Goal: Task Accomplishment & Management: Use online tool/utility

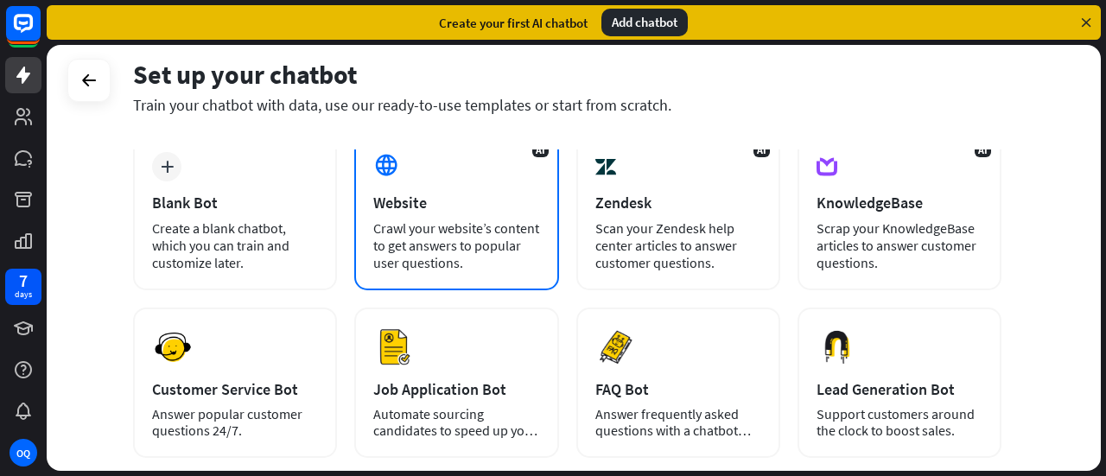
scroll to position [81, 0]
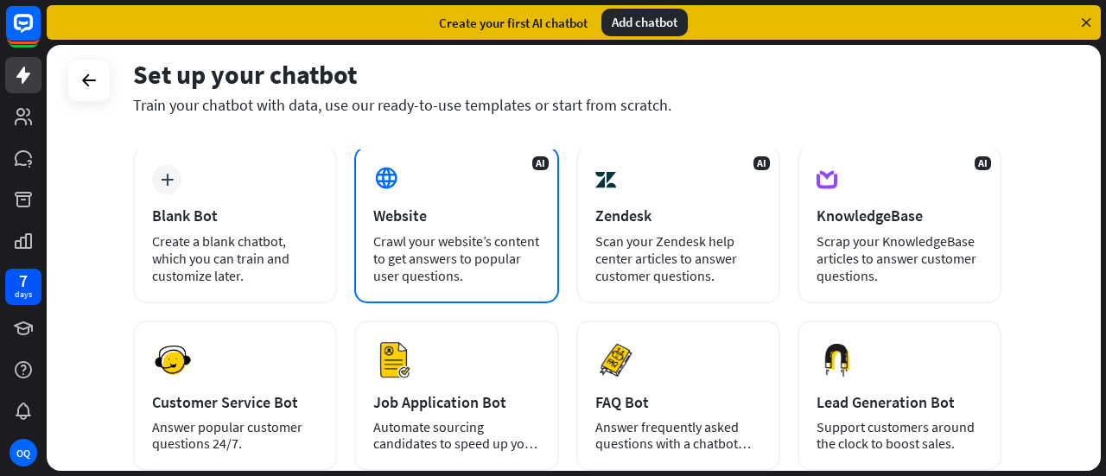
click at [441, 202] on div "AI Website Crawl your website’s content to get answers to popular user question…" at bounding box center [456, 224] width 204 height 157
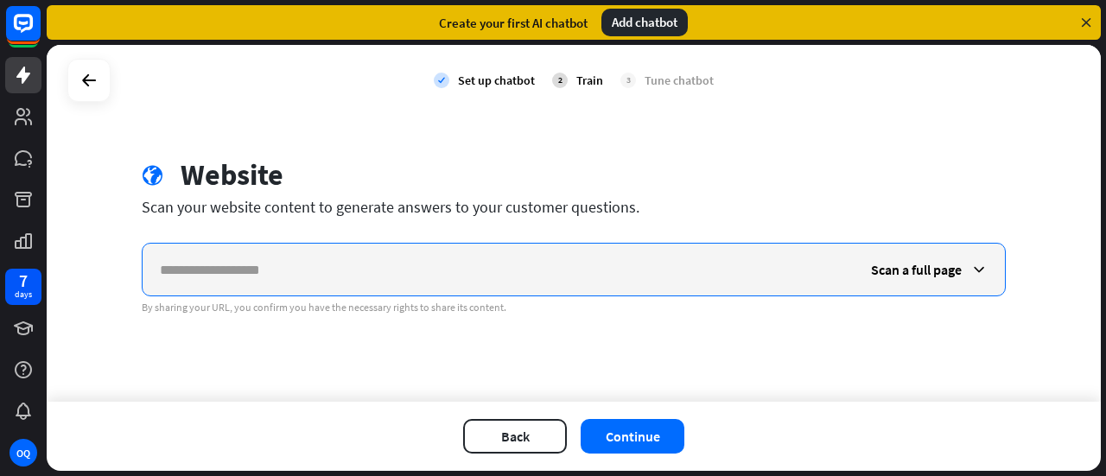
paste input "**********"
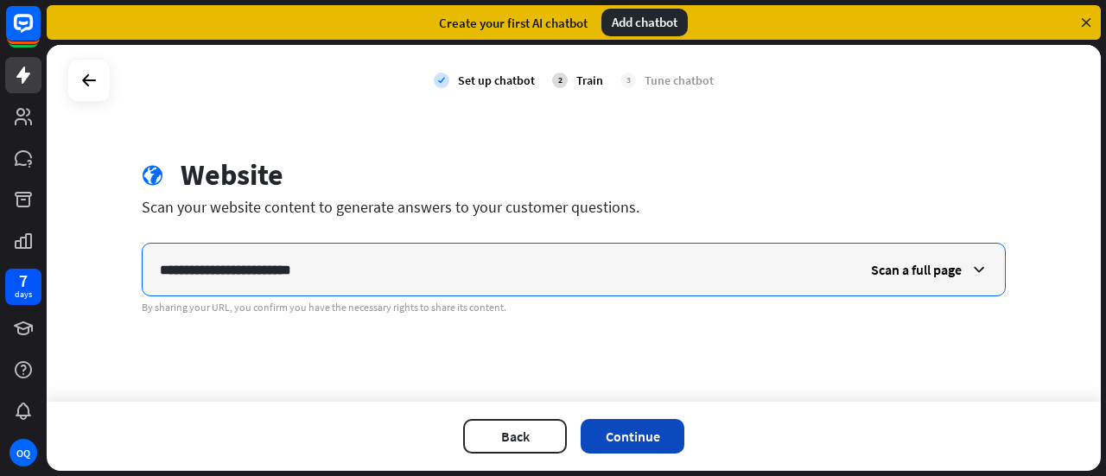
type input "**********"
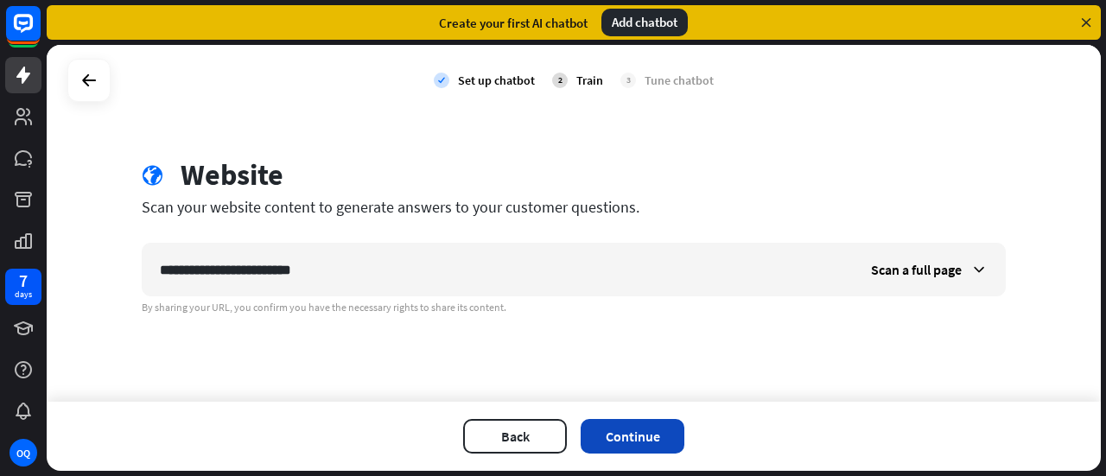
click at [627, 431] on button "Continue" at bounding box center [632, 436] width 104 height 35
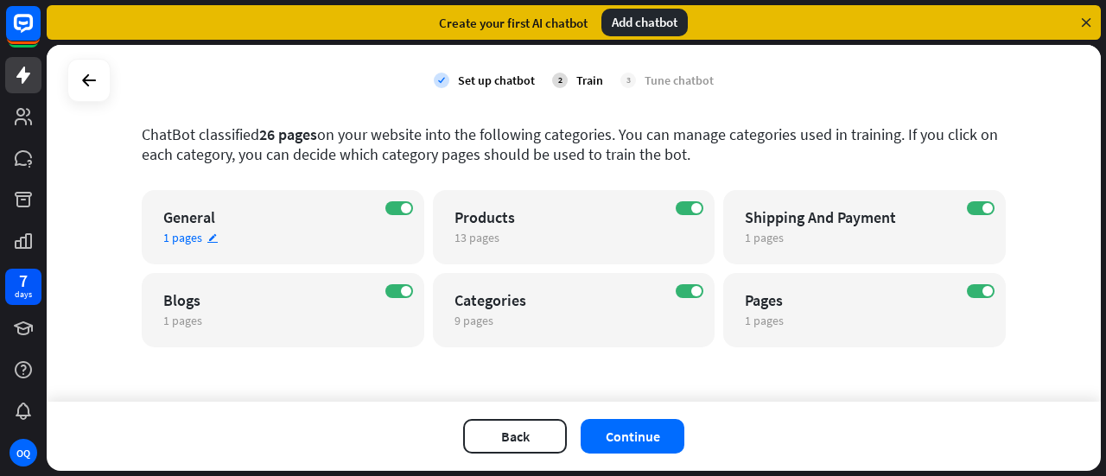
scroll to position [0, 0]
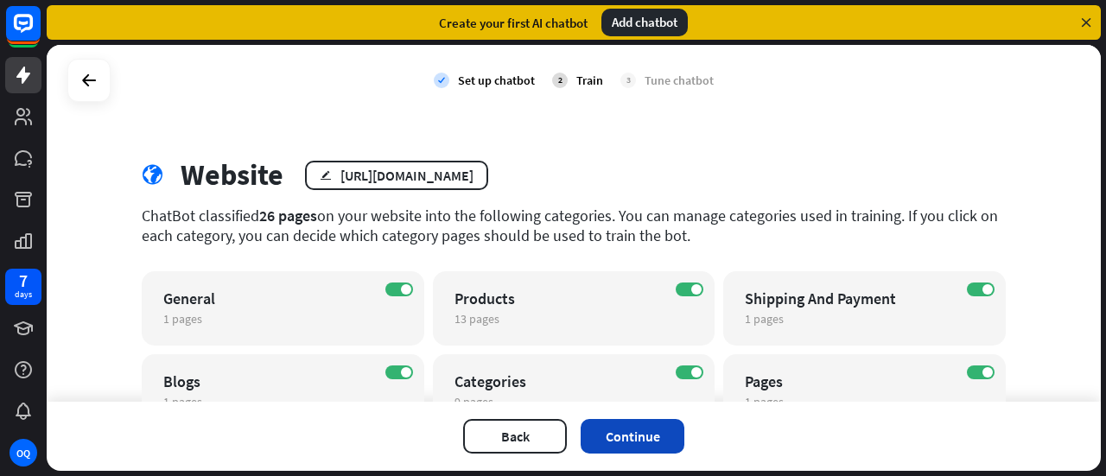
click at [636, 434] on button "Continue" at bounding box center [632, 436] width 104 height 35
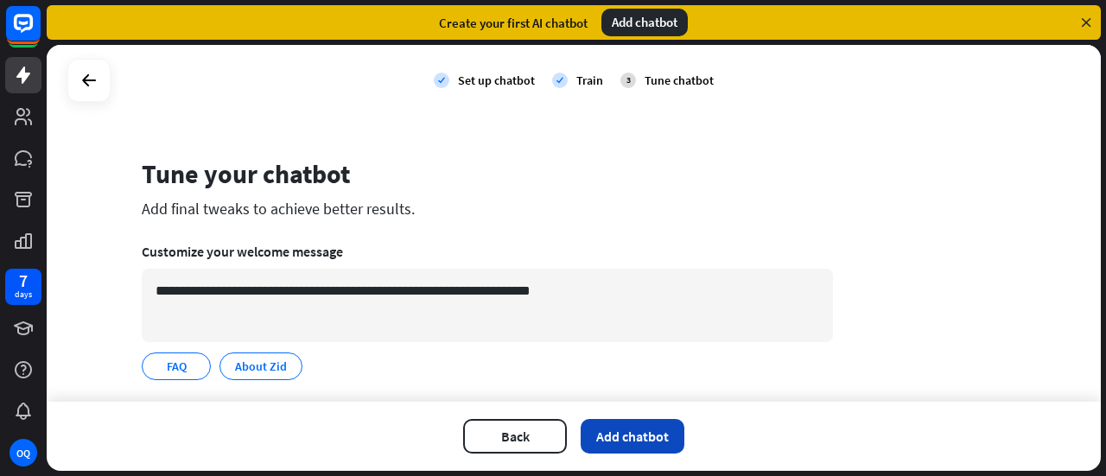
click at [613, 429] on button "Add chatbot" at bounding box center [632, 436] width 104 height 35
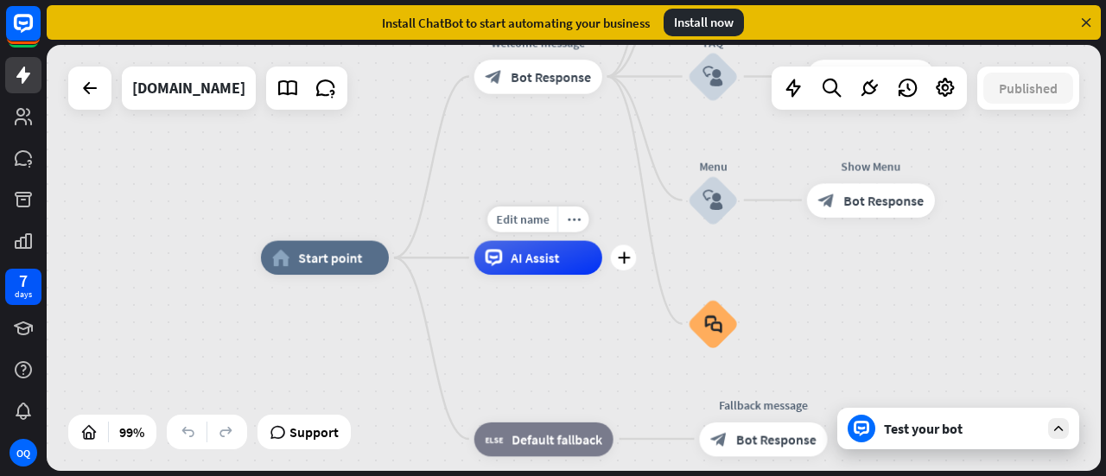
click at [556, 267] on div "AI Assist" at bounding box center [538, 258] width 128 height 34
click at [502, 333] on div "home_2 Start point Welcome message block_bot_response Bot Response About us blo…" at bounding box center [781, 467] width 1041 height 421
click at [535, 447] on span "Default fallback" at bounding box center [556, 438] width 91 height 17
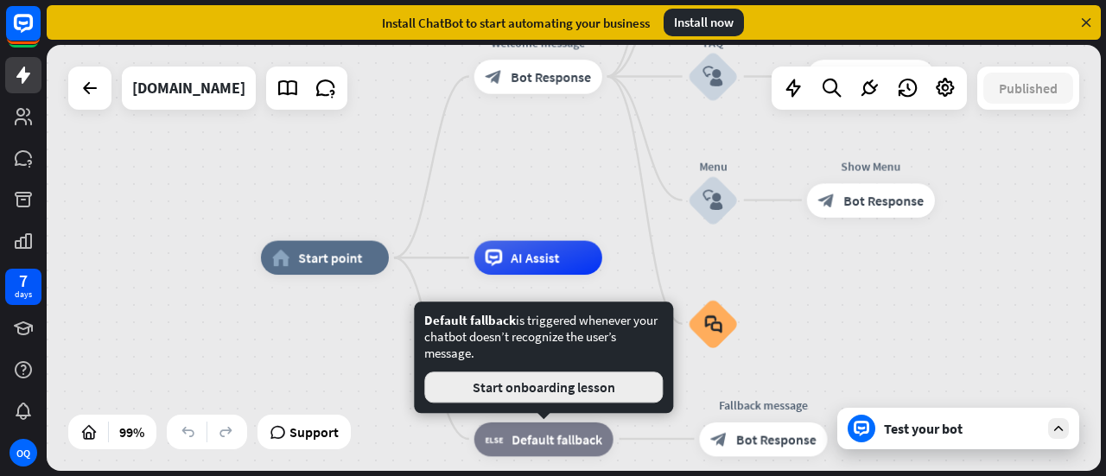
click at [525, 391] on button "Start onboarding lesson" at bounding box center [543, 386] width 238 height 31
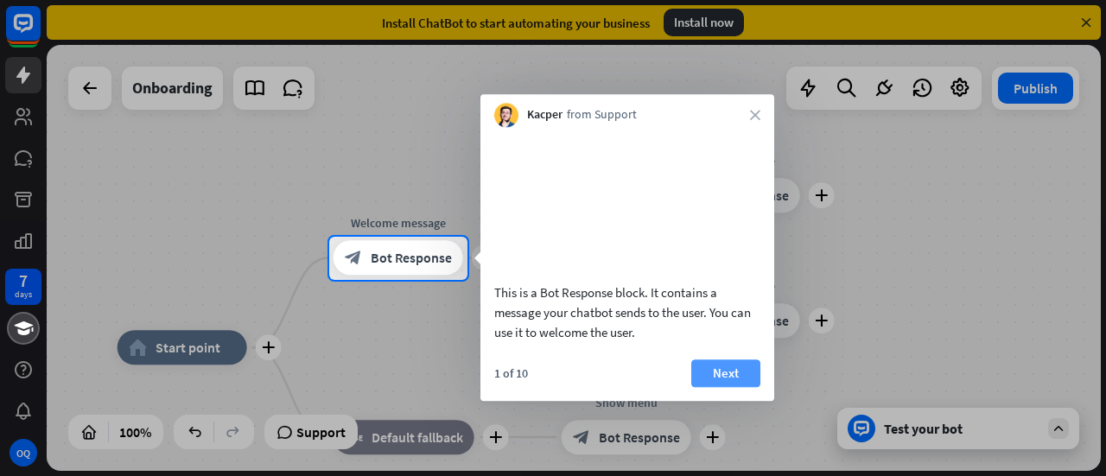
click at [699, 387] on button "Next" at bounding box center [725, 373] width 69 height 28
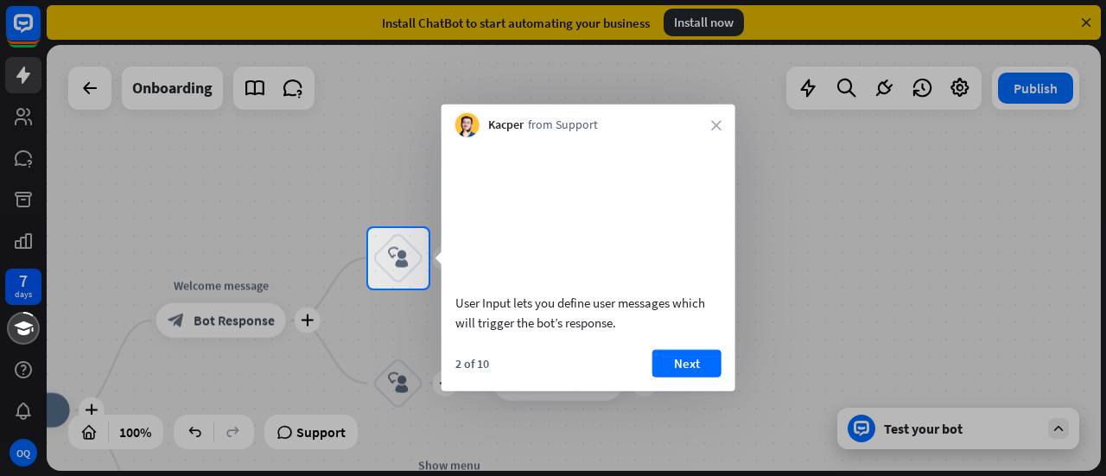
click at [699, 377] on button "Next" at bounding box center [686, 363] width 69 height 28
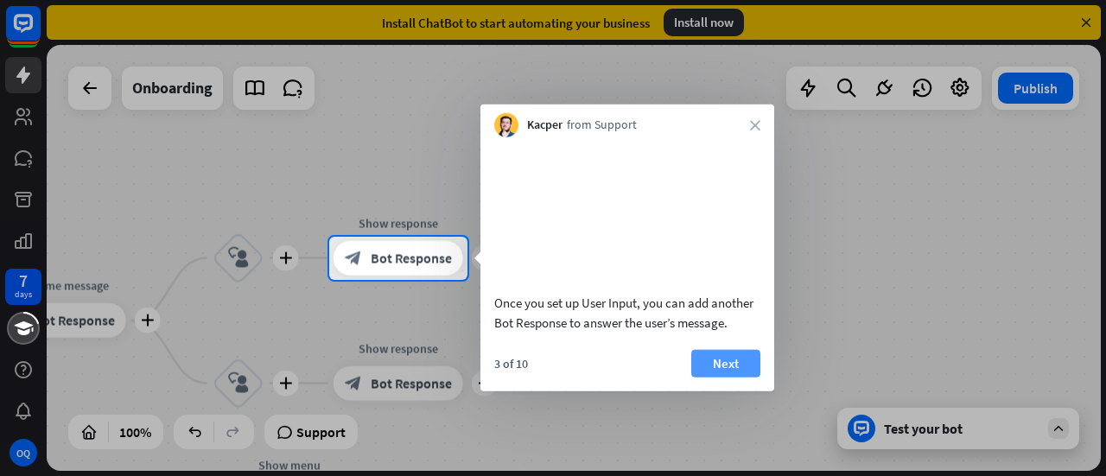
click at [719, 377] on button "Next" at bounding box center [725, 363] width 69 height 28
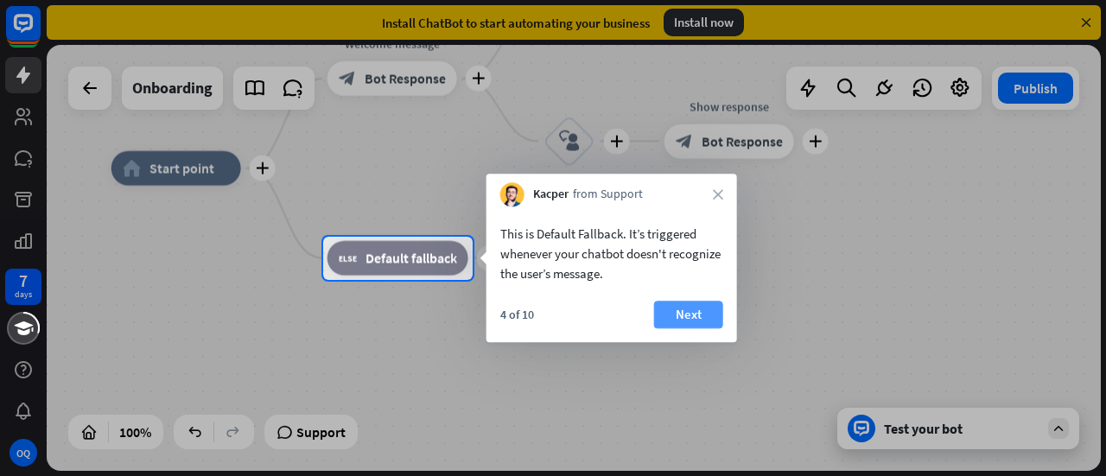
click at [691, 312] on button "Next" at bounding box center [688, 315] width 69 height 28
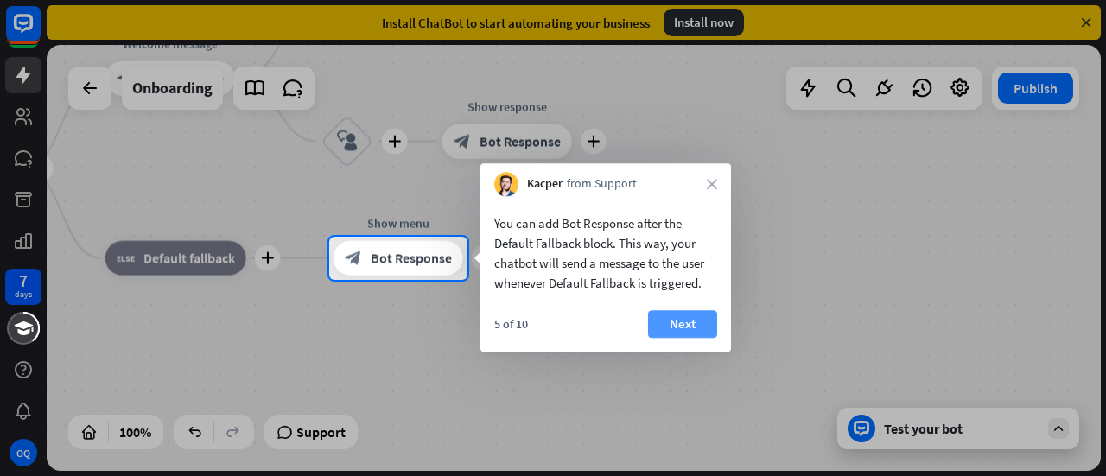
click at [694, 317] on button "Next" at bounding box center [682, 324] width 69 height 28
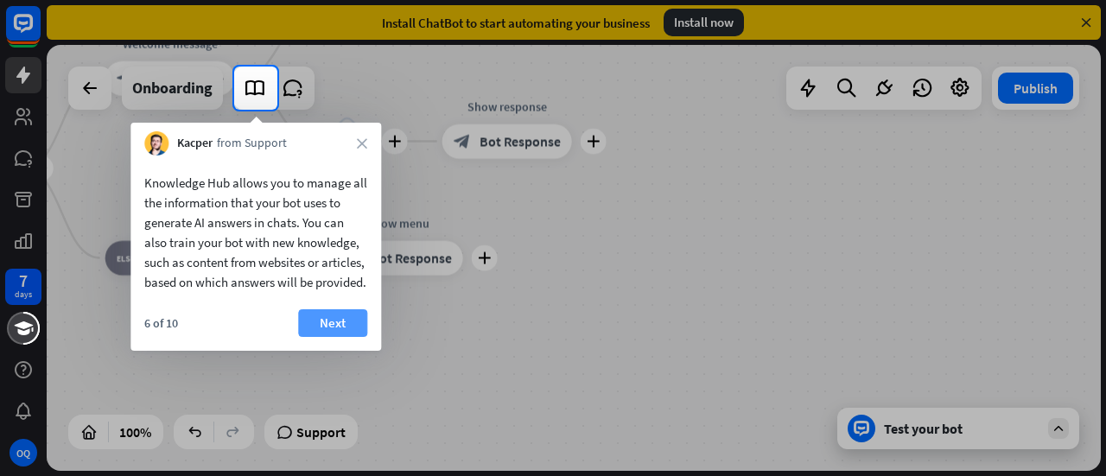
click at [321, 337] on button "Next" at bounding box center [332, 323] width 69 height 28
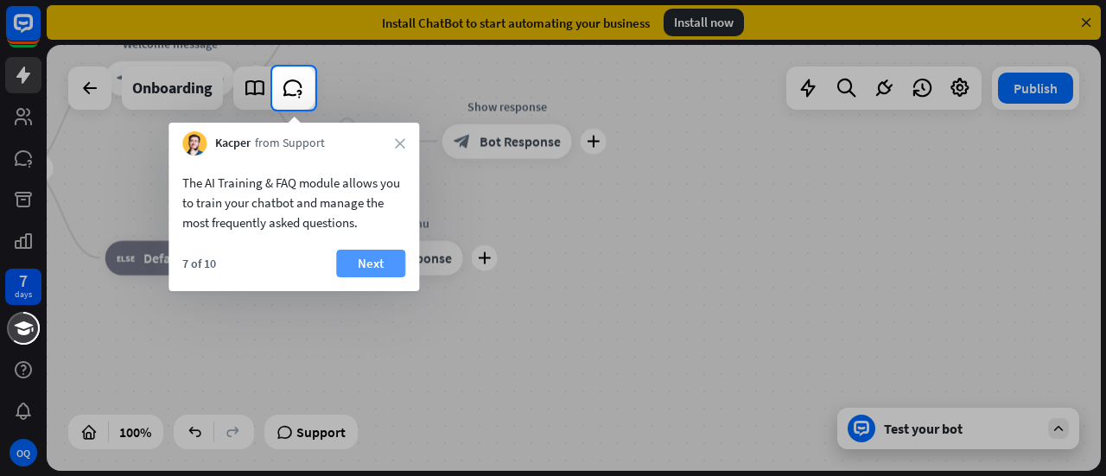
click at [352, 269] on button "Next" at bounding box center [370, 264] width 69 height 28
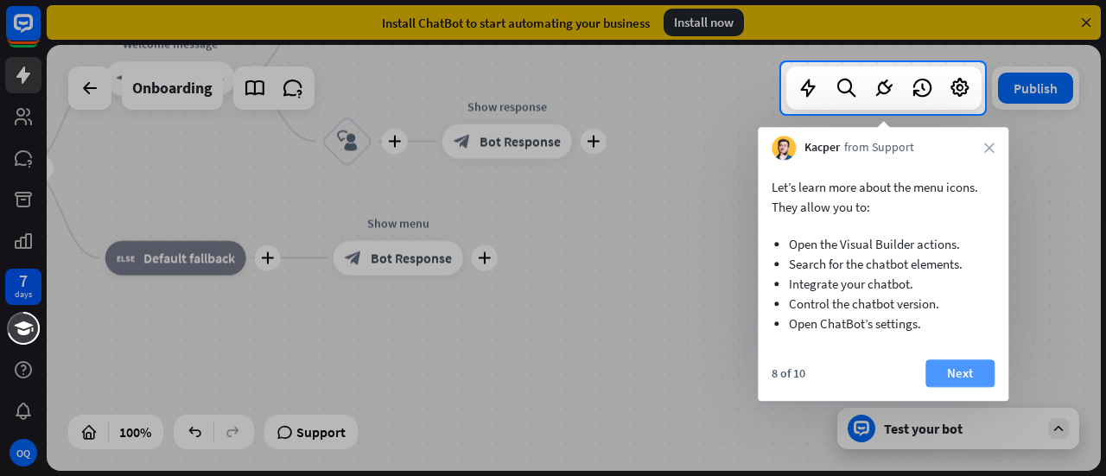
click at [962, 377] on button "Next" at bounding box center [959, 373] width 69 height 28
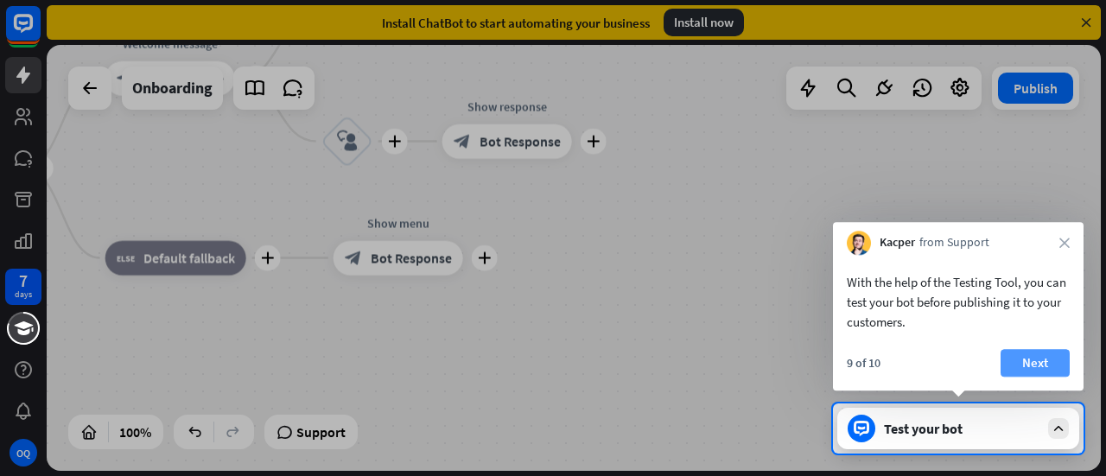
click at [1058, 367] on button "Next" at bounding box center [1034, 363] width 69 height 28
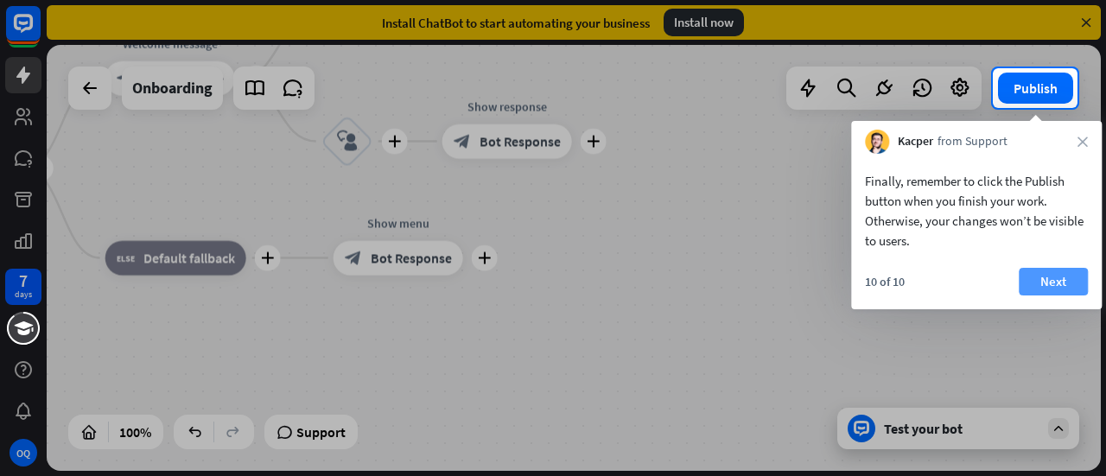
click at [1062, 284] on button "Next" at bounding box center [1052, 282] width 69 height 28
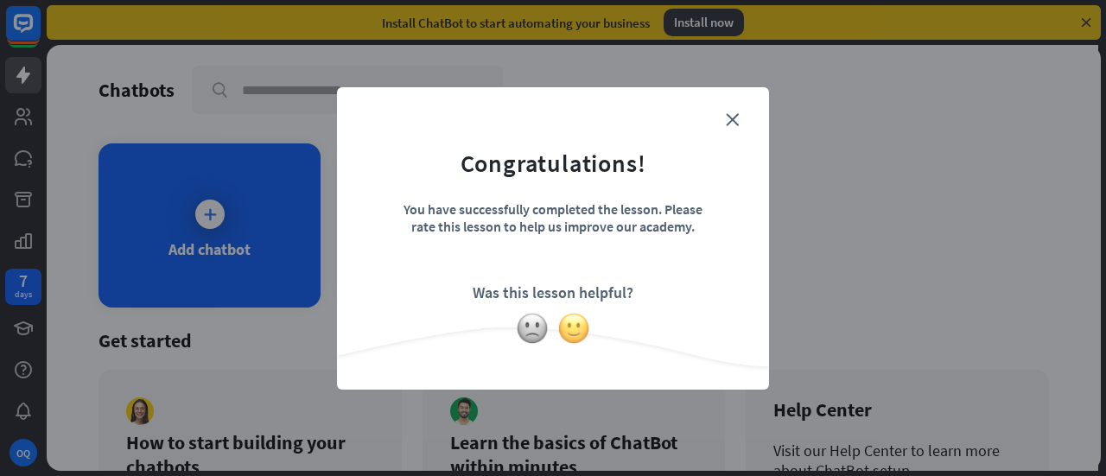
click at [570, 324] on img at bounding box center [573, 328] width 33 height 33
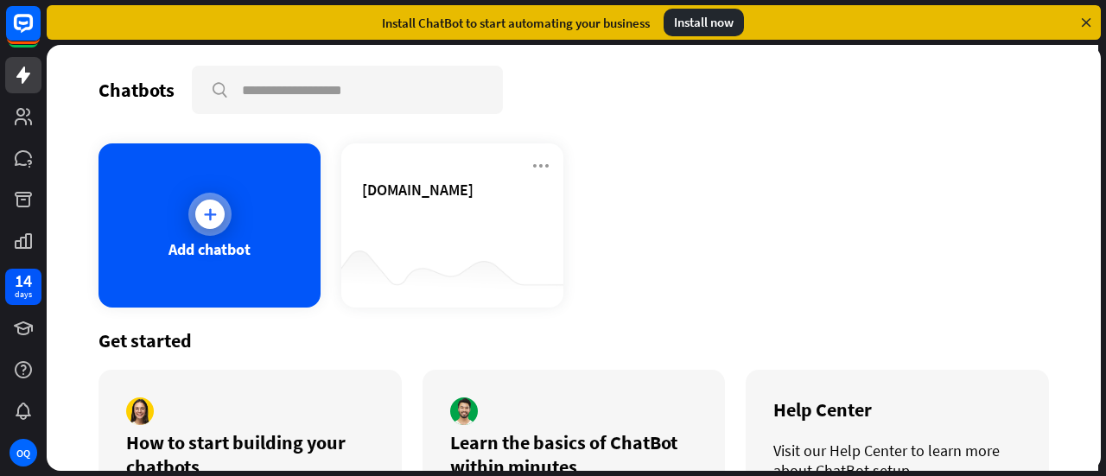
click at [195, 231] on div at bounding box center [209, 214] width 43 height 43
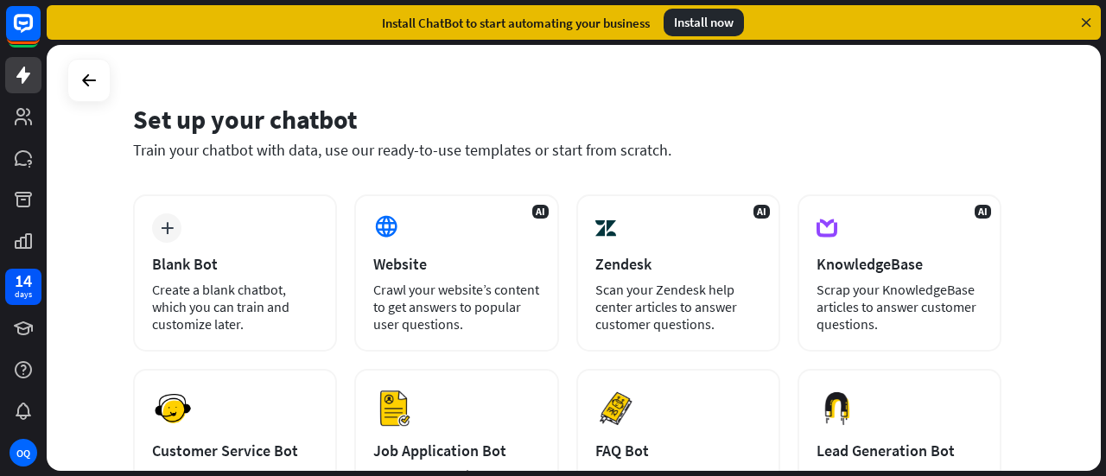
scroll to position [34, 0]
click at [98, 89] on icon at bounding box center [89, 80] width 21 height 21
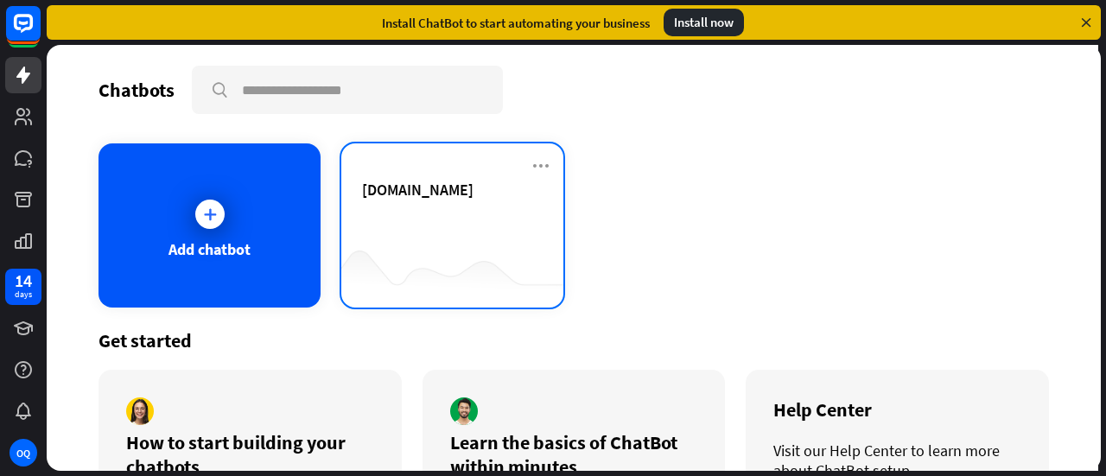
click at [381, 220] on div "[DOMAIN_NAME]" at bounding box center [452, 210] width 181 height 60
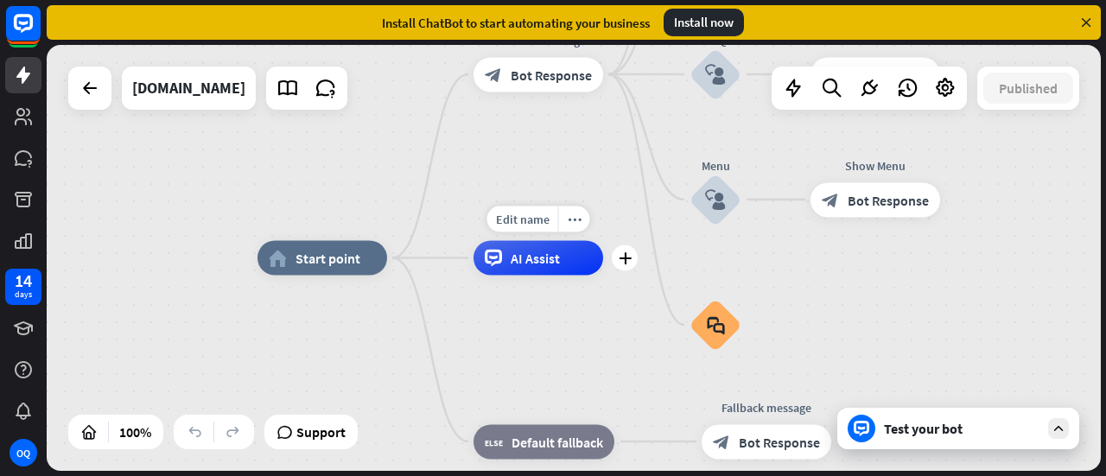
click at [525, 260] on span "AI Assist" at bounding box center [534, 258] width 49 height 17
click at [522, 225] on span "Edit name" at bounding box center [523, 220] width 54 height 16
click at [522, 225] on input "text" at bounding box center [538, 220] width 121 height 24
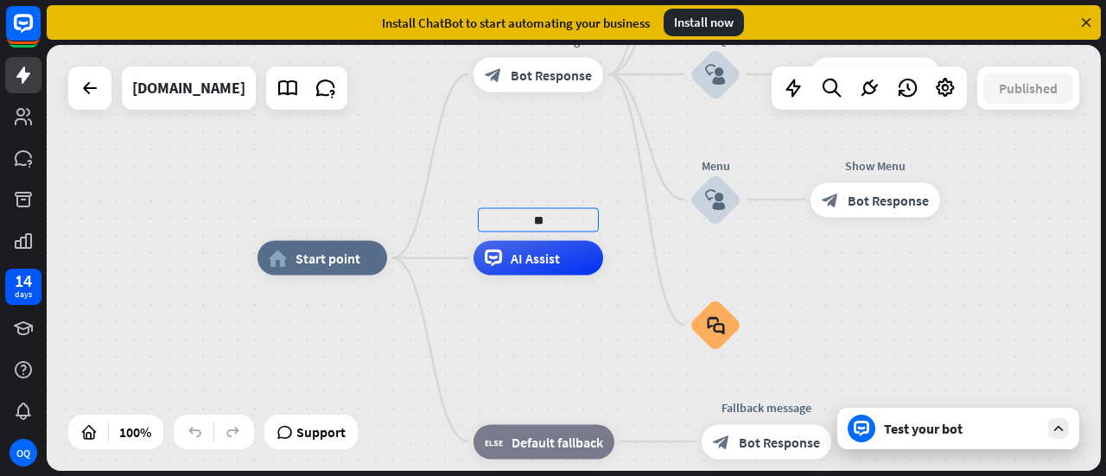
type input "**"
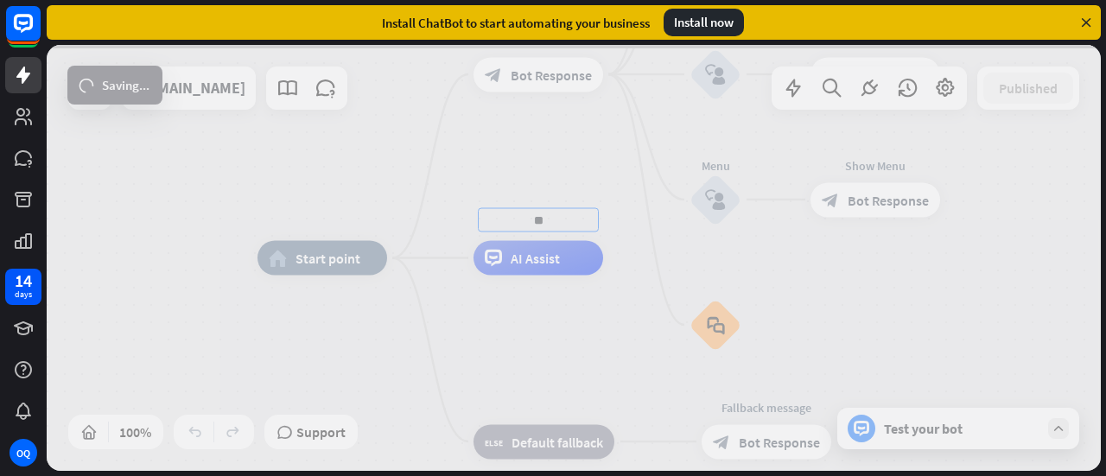
click at [498, 166] on div "home_2 Start point Welcome message block_bot_response Bot Response About us blo…" at bounding box center [574, 258] width 1054 height 426
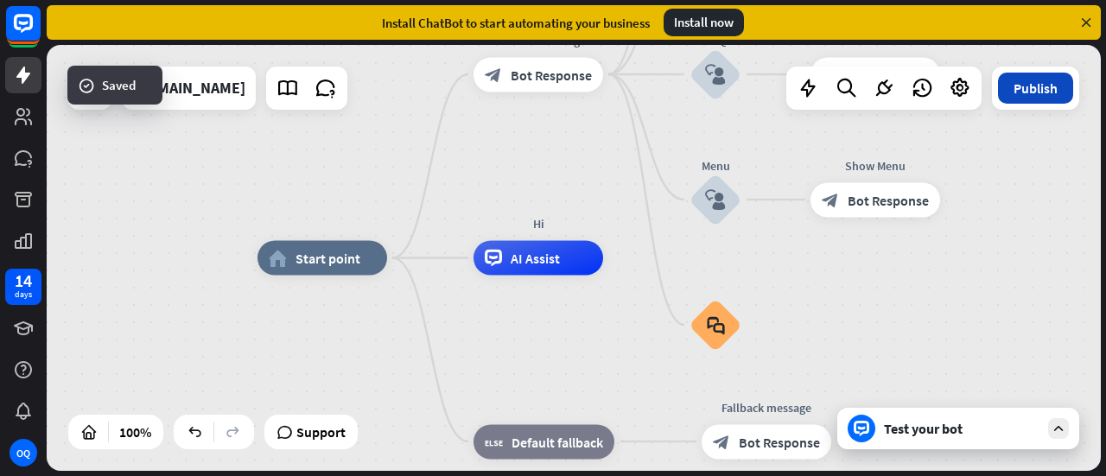
click at [1032, 81] on button "Publish" at bounding box center [1035, 88] width 75 height 31
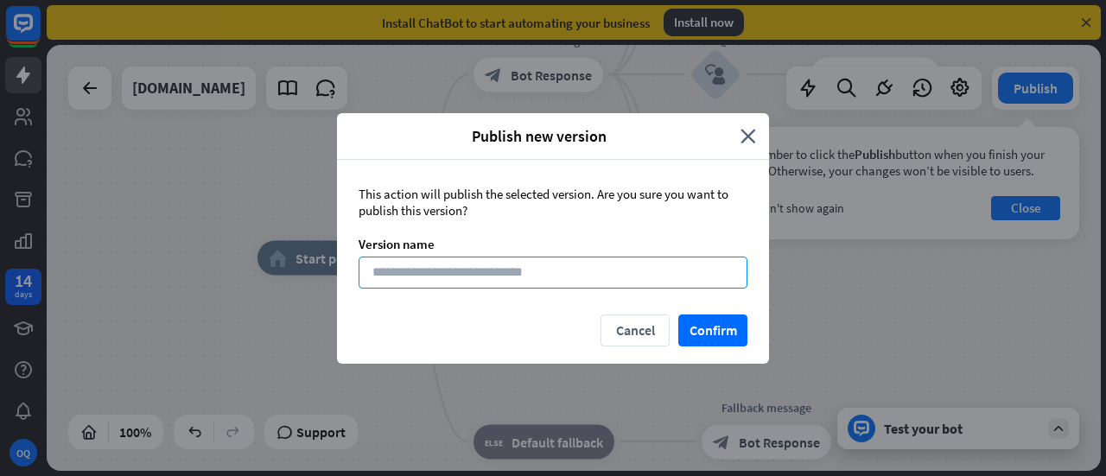
click at [475, 276] on input at bounding box center [552, 273] width 389 height 32
type input "**"
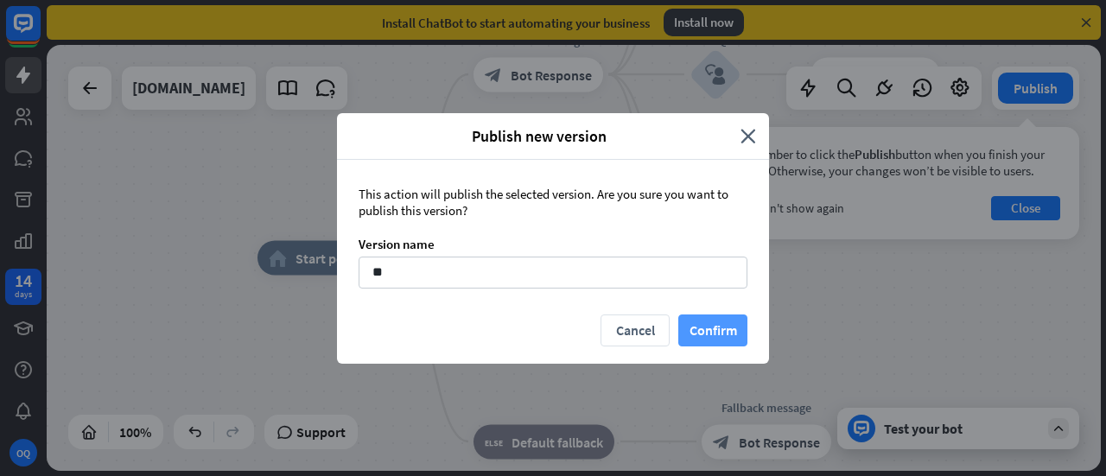
click at [719, 324] on button "Confirm" at bounding box center [712, 330] width 69 height 32
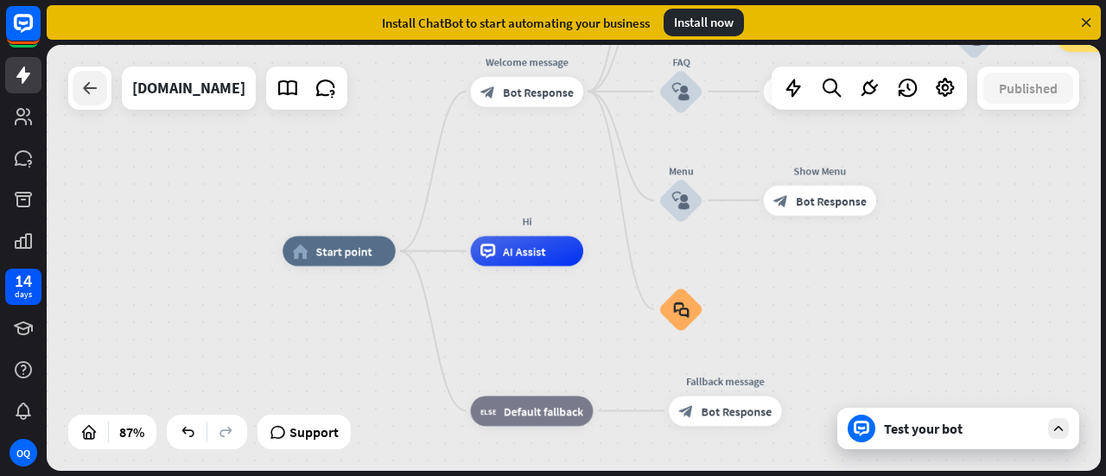
click at [86, 89] on icon at bounding box center [89, 88] width 21 height 21
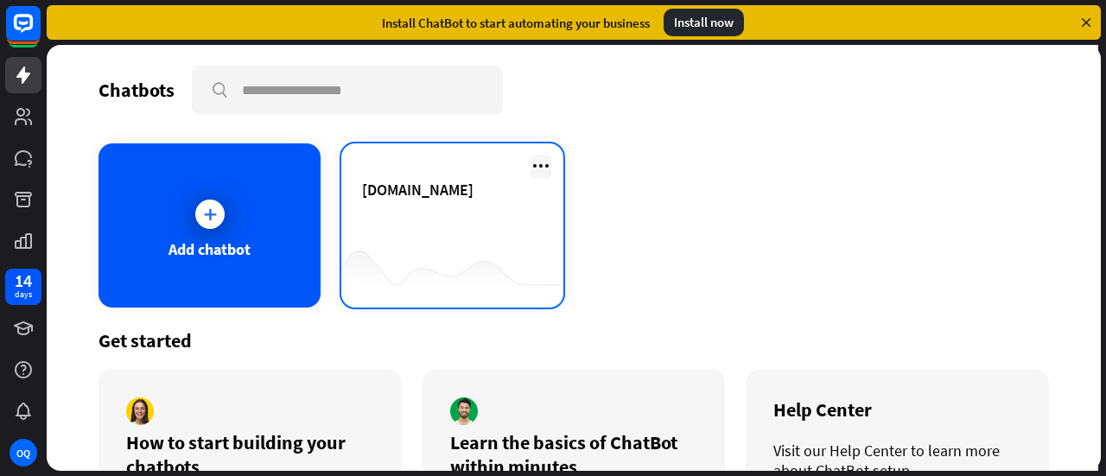
click at [536, 160] on icon at bounding box center [540, 165] width 21 height 21
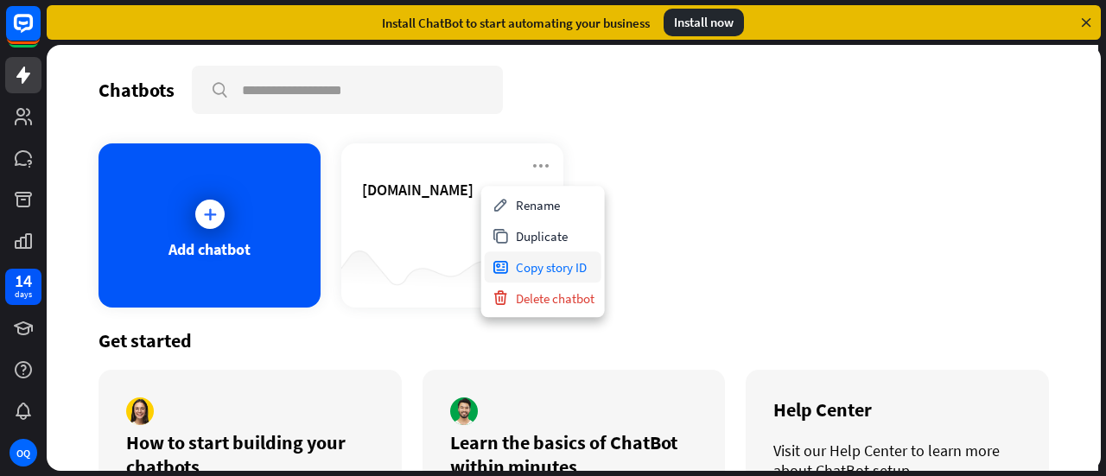
click at [539, 267] on div "Copy story ID" at bounding box center [543, 266] width 117 height 31
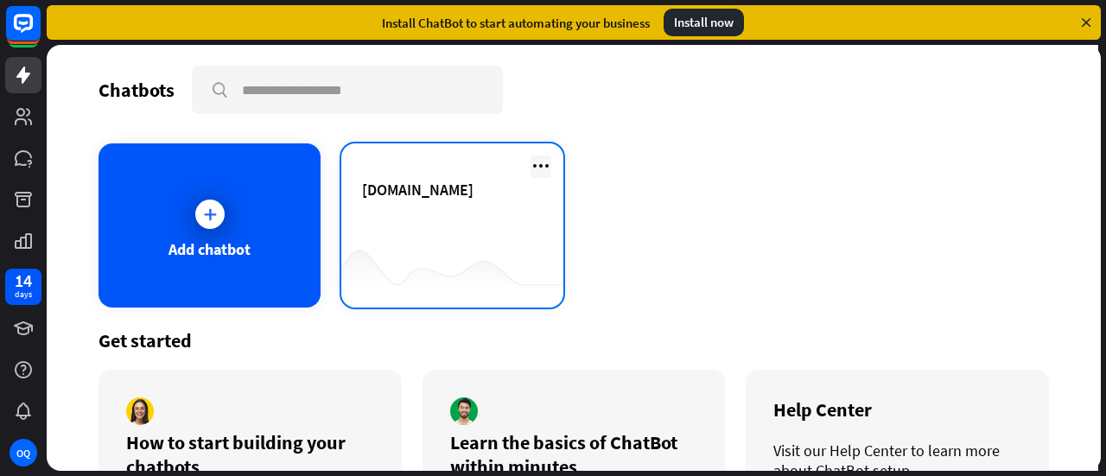
click at [530, 169] on icon at bounding box center [540, 165] width 21 height 21
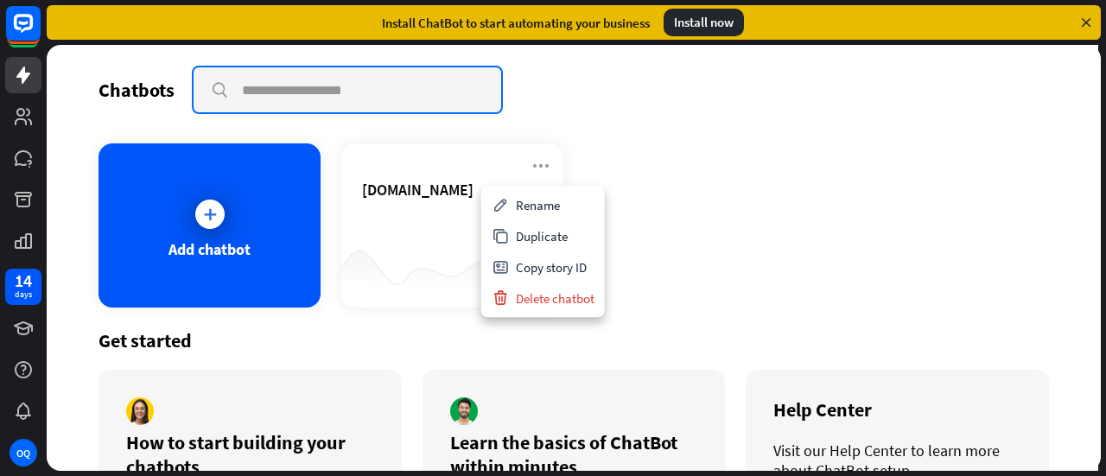
click at [294, 100] on input "text" at bounding box center [346, 89] width 307 height 45
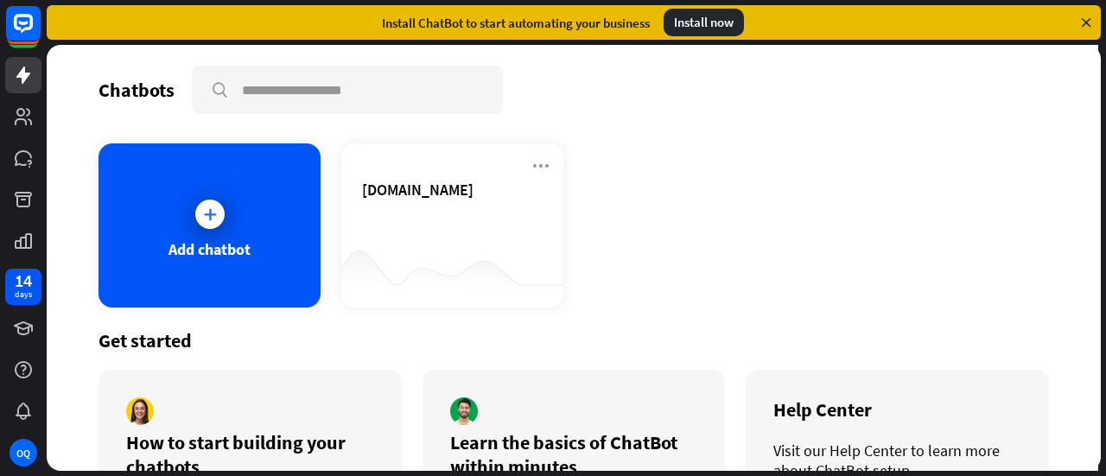
click at [106, 124] on div "Chatbots search Add chatbot [DOMAIN_NAME] Get started How to start building you…" at bounding box center [574, 258] width 1054 height 426
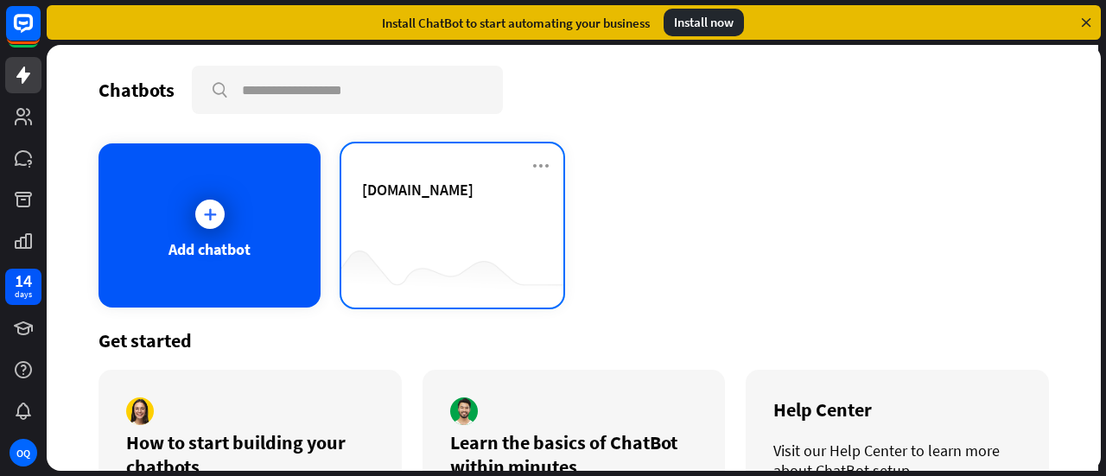
click at [395, 182] on span "[DOMAIN_NAME]" at bounding box center [417, 190] width 111 height 20
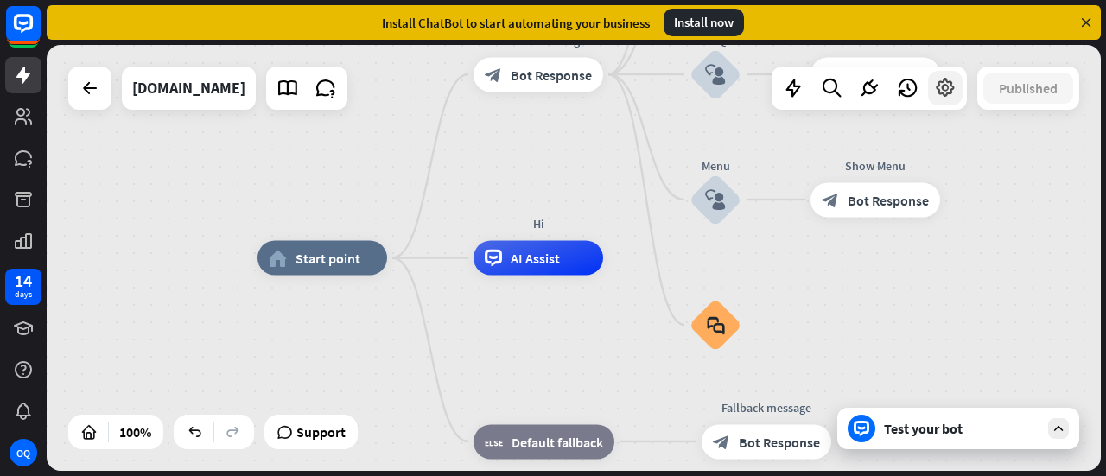
click at [942, 94] on icon at bounding box center [945, 88] width 22 height 22
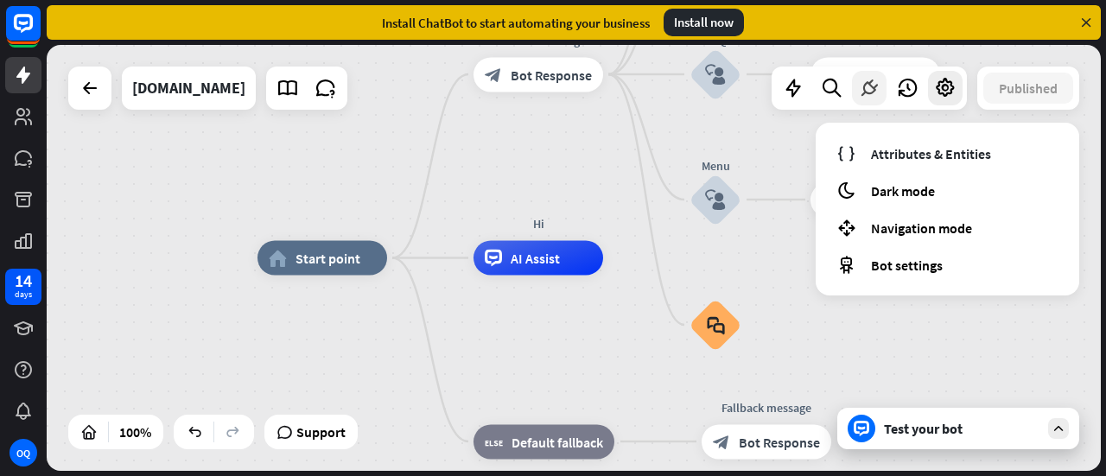
click at [874, 100] on div at bounding box center [869, 88] width 35 height 35
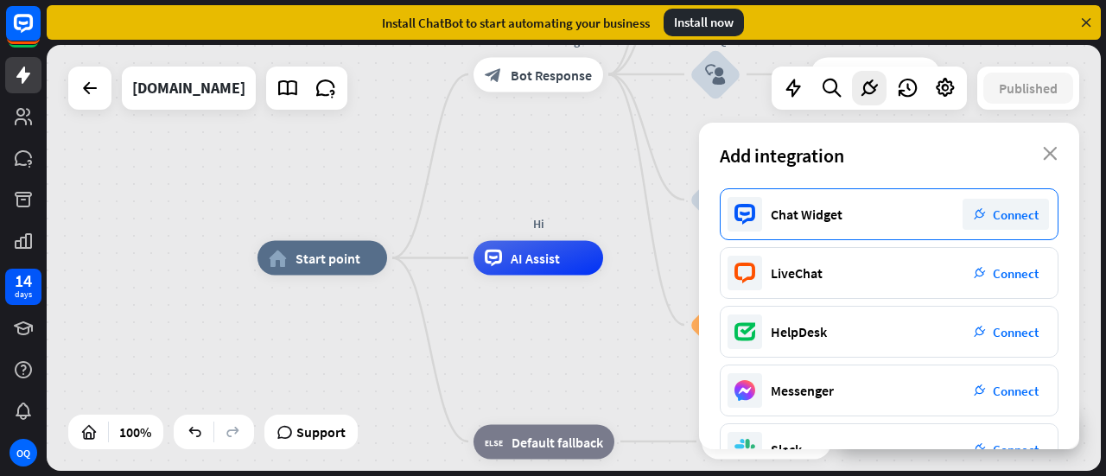
click at [1005, 231] on div "Chat Widget plug_integration Connect" at bounding box center [888, 214] width 339 height 52
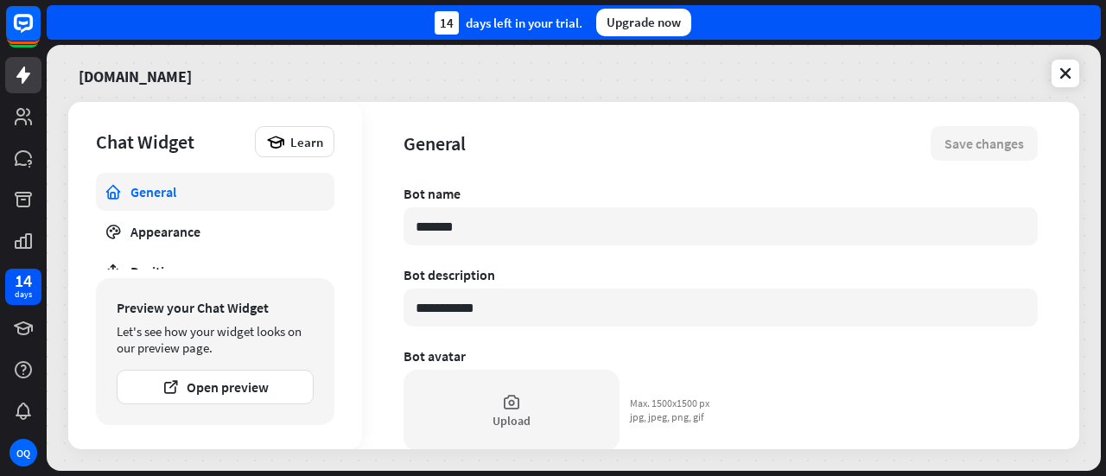
type textarea "*"
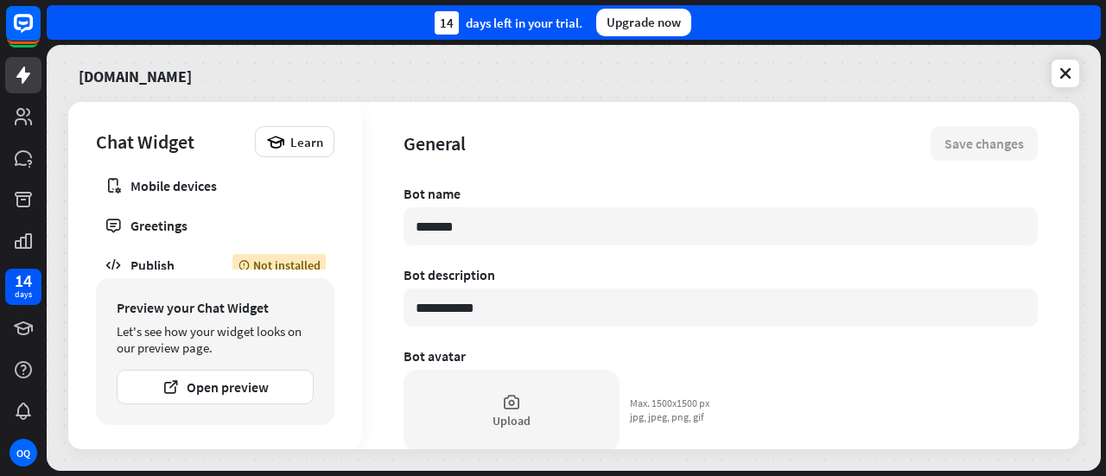
scroll to position [138, 0]
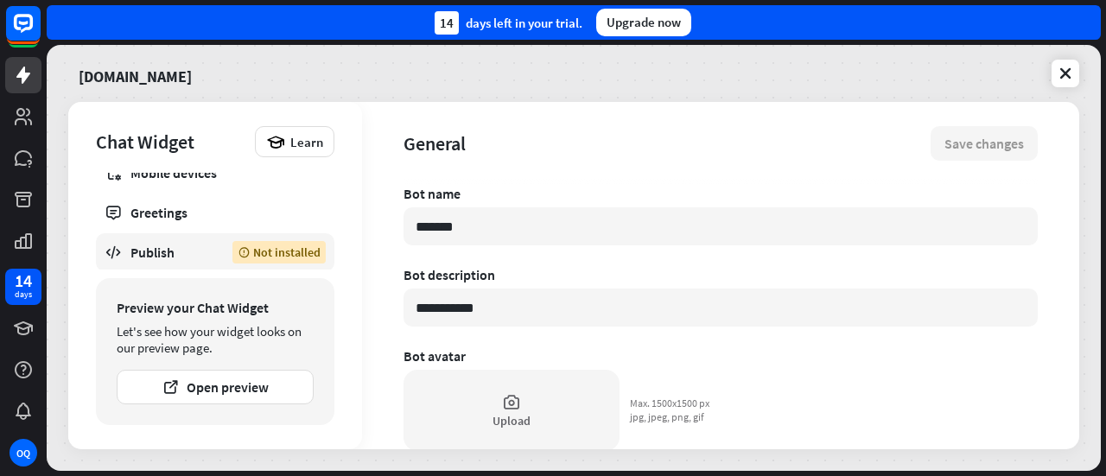
click at [160, 244] on div "Publish" at bounding box center [168, 252] width 76 height 17
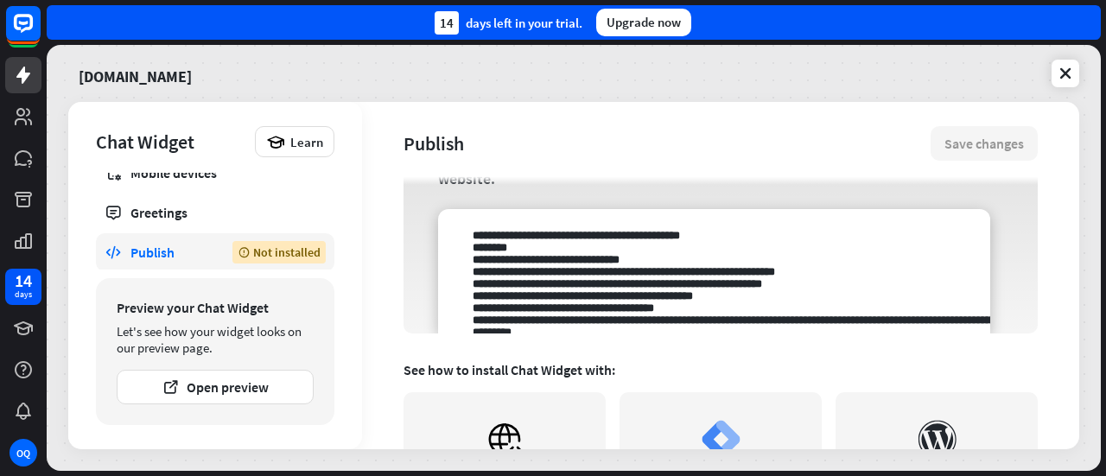
scroll to position [227, 0]
drag, startPoint x: 688, startPoint y: 271, endPoint x: 934, endPoint y: 275, distance: 246.2
click at [934, 275] on textarea at bounding box center [714, 270] width 552 height 124
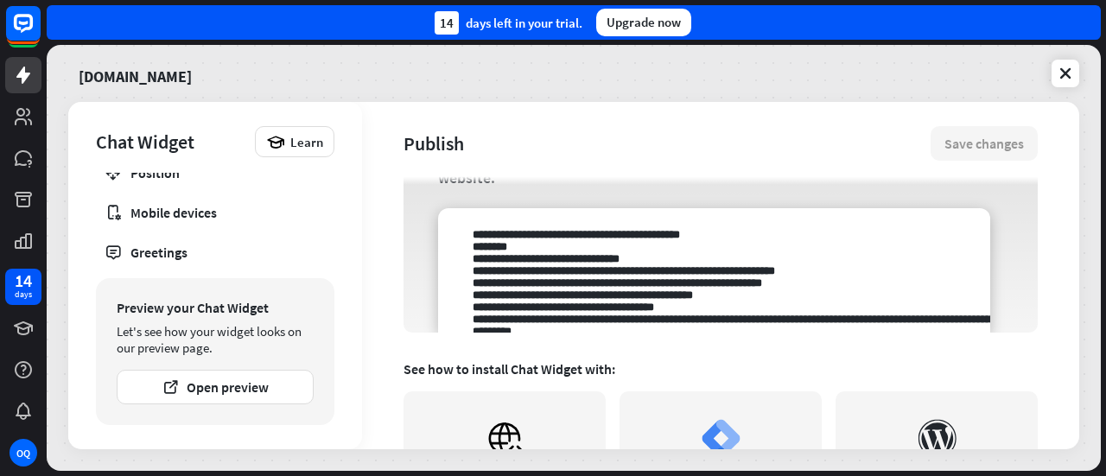
scroll to position [138, 0]
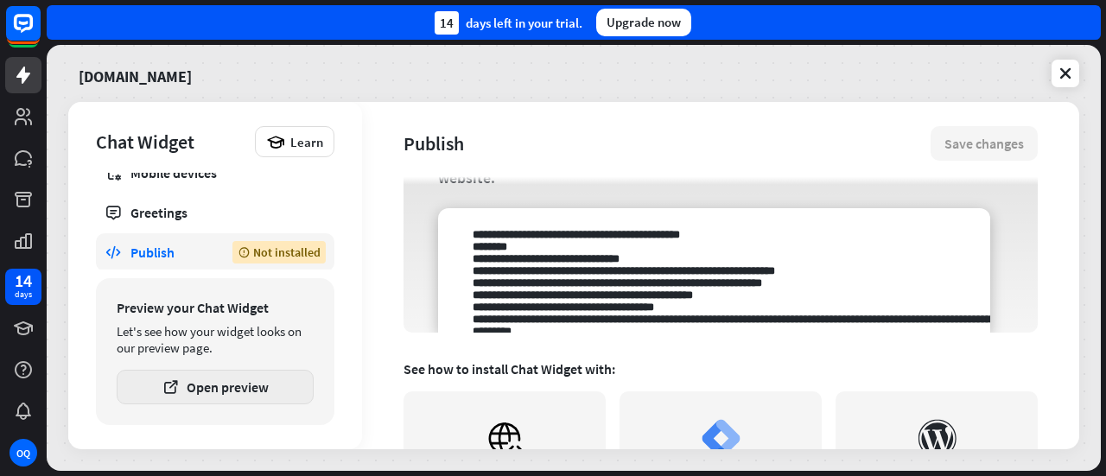
click at [237, 388] on button "Open preview" at bounding box center [215, 387] width 197 height 35
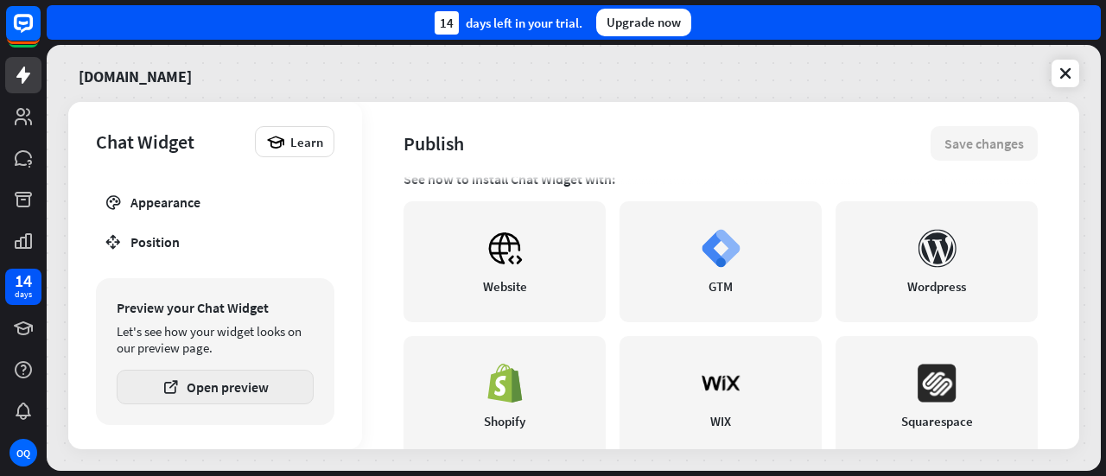
scroll to position [439, 0]
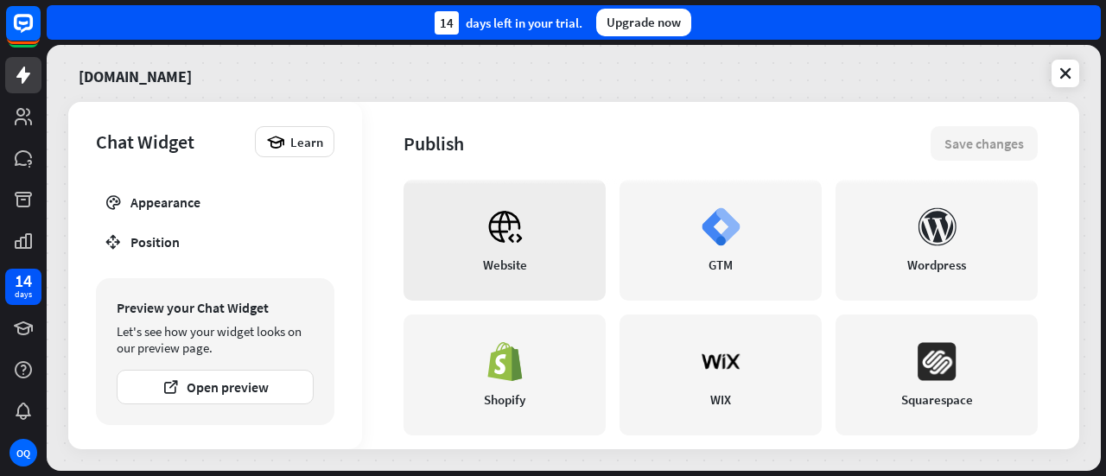
click at [463, 248] on link "Website" at bounding box center [504, 240] width 202 height 121
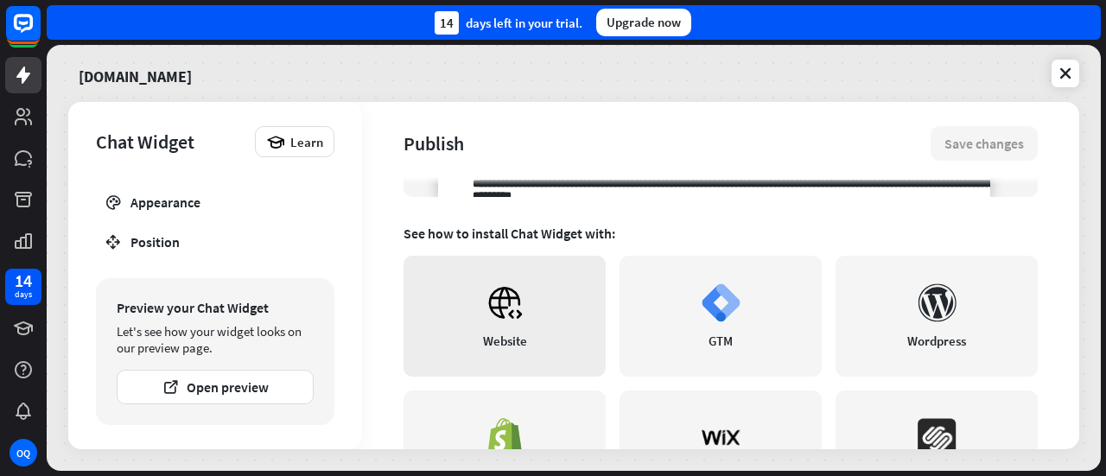
scroll to position [410, 0]
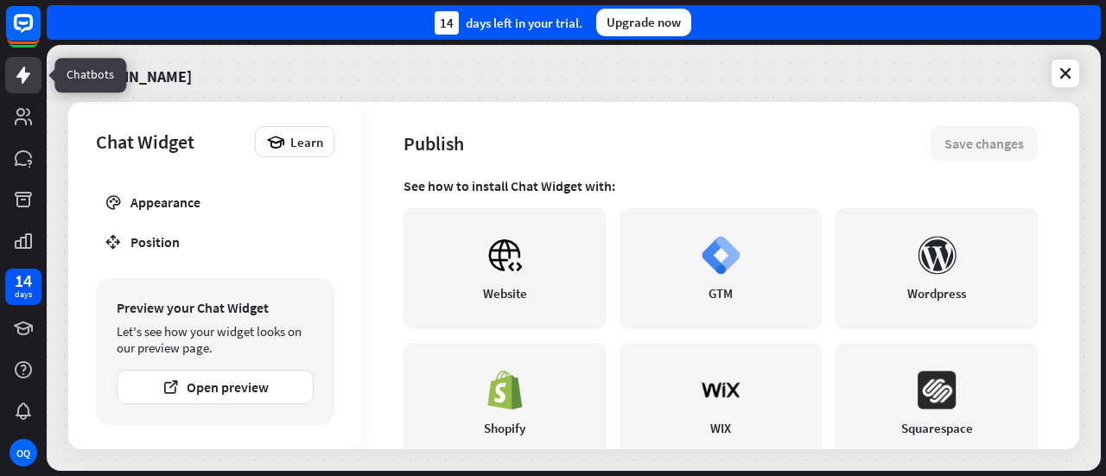
click at [24, 73] on icon at bounding box center [23, 75] width 14 height 17
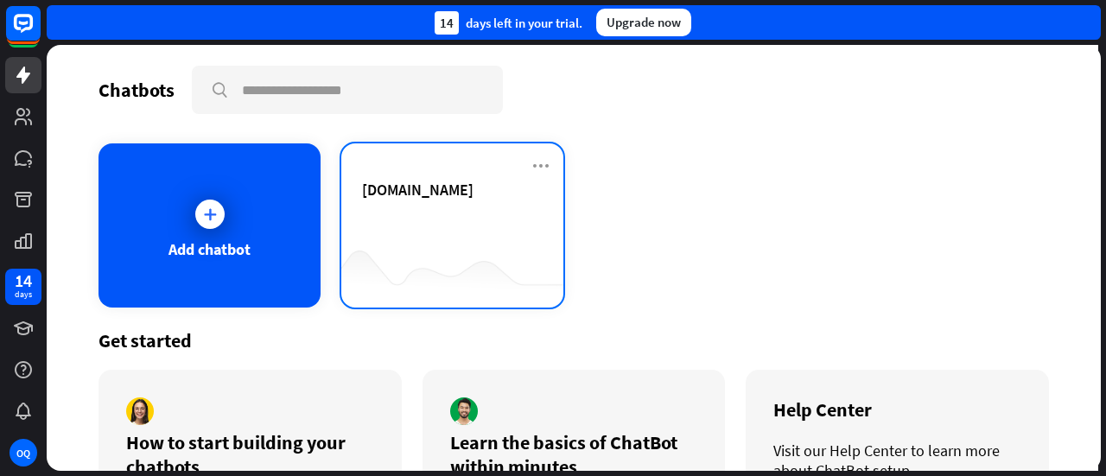
click at [383, 201] on div "[DOMAIN_NAME]" at bounding box center [452, 210] width 181 height 60
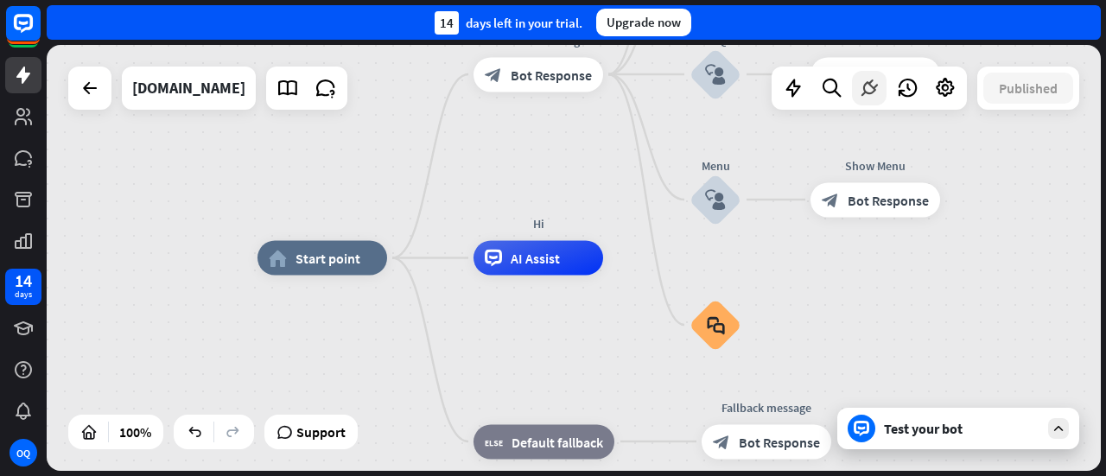
click at [861, 89] on icon at bounding box center [869, 88] width 22 height 22
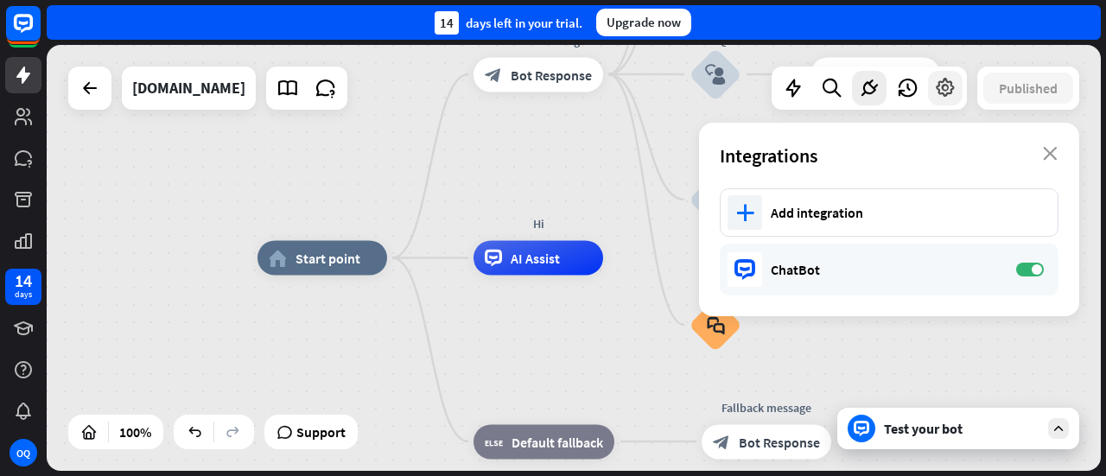
click at [941, 91] on icon at bounding box center [945, 88] width 22 height 22
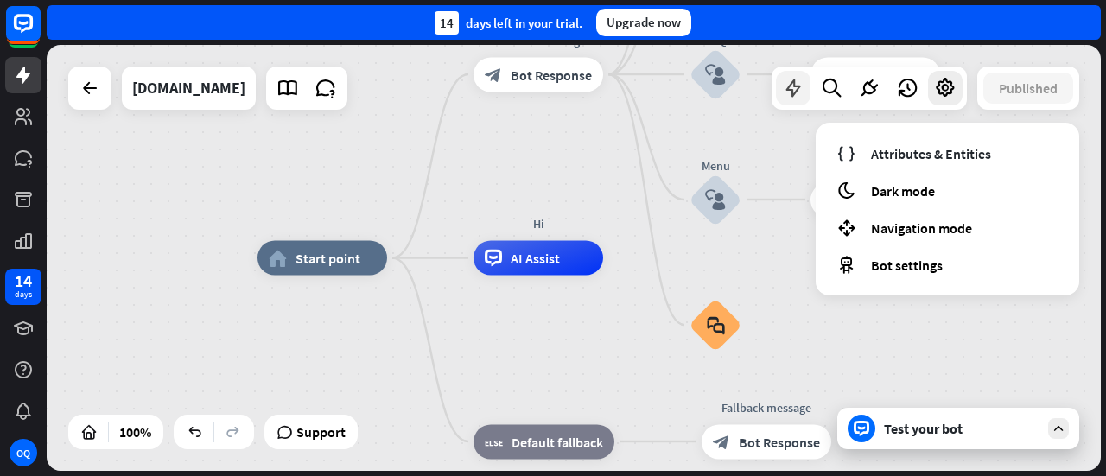
click at [785, 95] on icon at bounding box center [793, 88] width 22 height 22
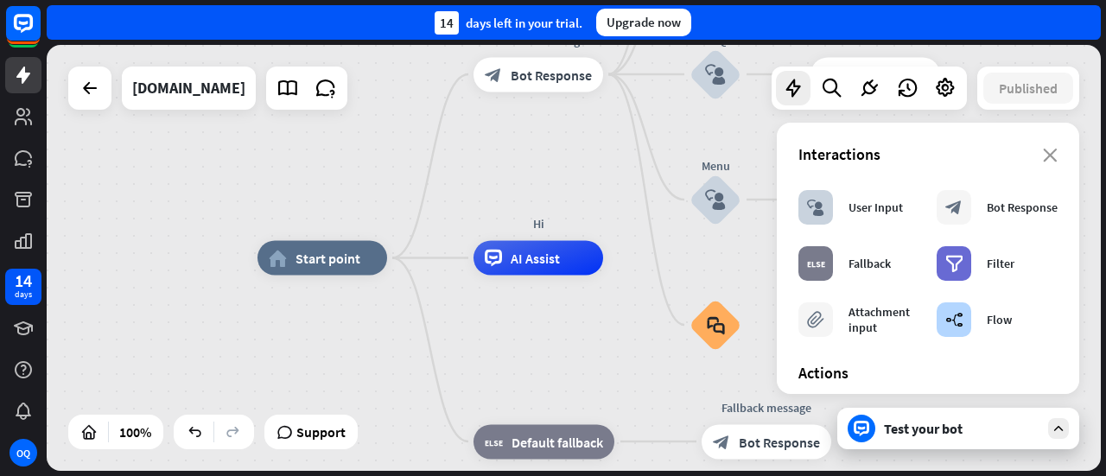
click at [973, 426] on div "Test your bot" at bounding box center [961, 428] width 155 height 17
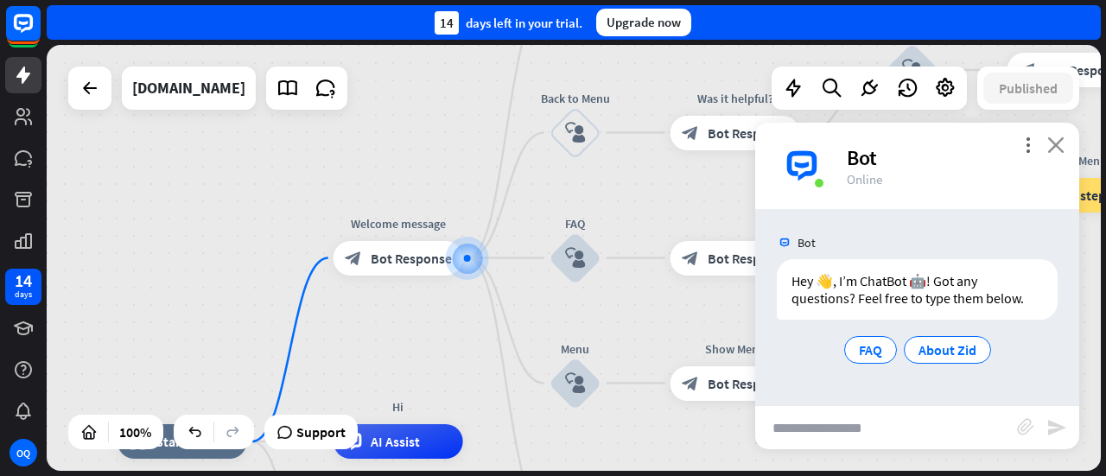
click at [1057, 148] on icon "close" at bounding box center [1055, 144] width 17 height 16
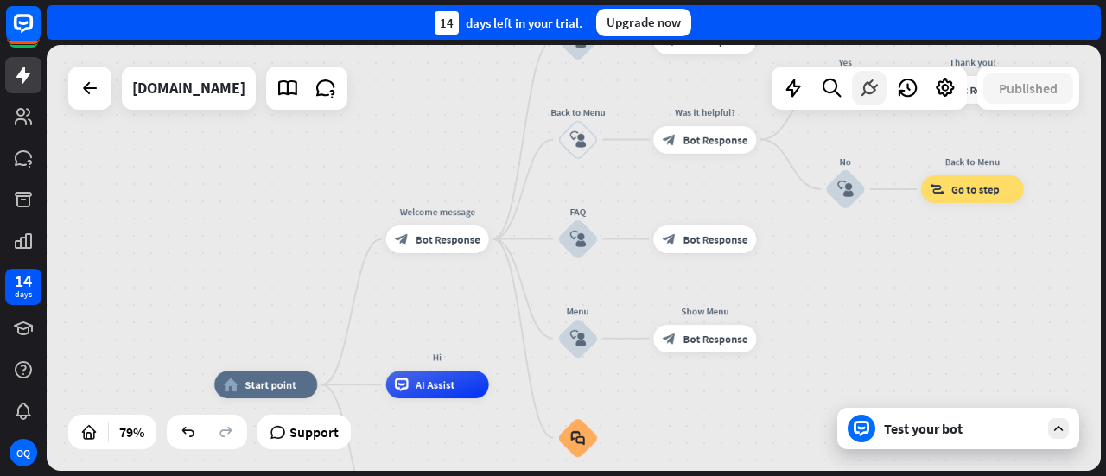
click at [874, 84] on icon at bounding box center [869, 88] width 22 height 22
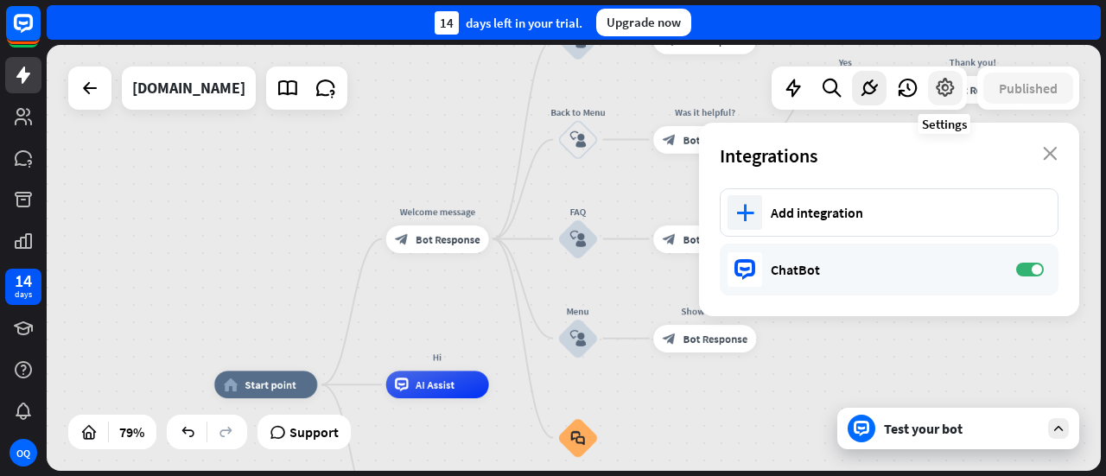
click at [939, 89] on icon at bounding box center [945, 88] width 22 height 22
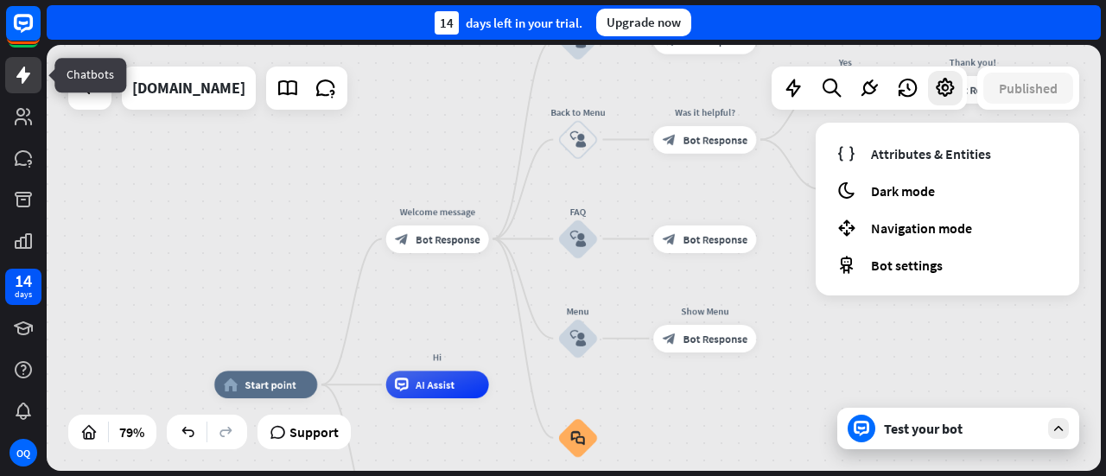
click at [16, 83] on icon at bounding box center [23, 75] width 21 height 21
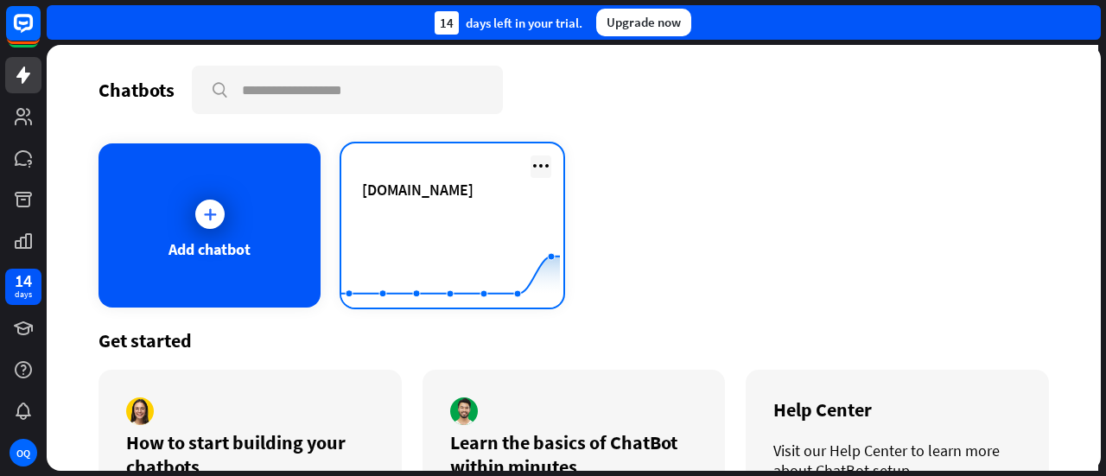
click at [530, 159] on icon at bounding box center [540, 165] width 21 height 21
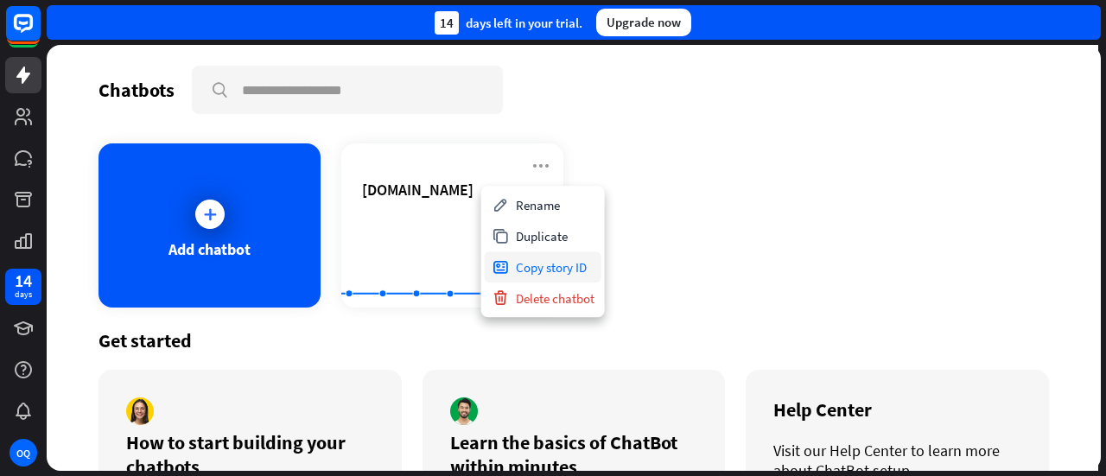
click at [551, 270] on div "Copy story ID" at bounding box center [543, 266] width 117 height 31
